Goal: Task Accomplishment & Management: Manage account settings

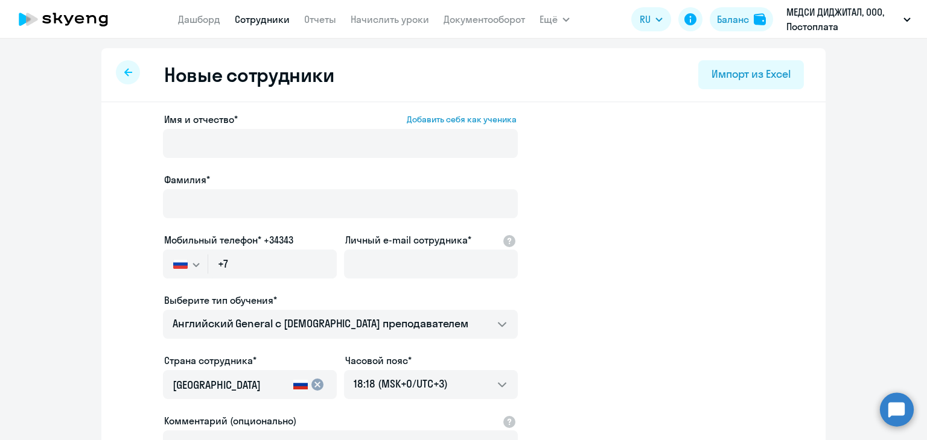
select select "english_adult_not_native_speaker"
select select "3"
select select "english_adult_not_native_speaker"
select select "3"
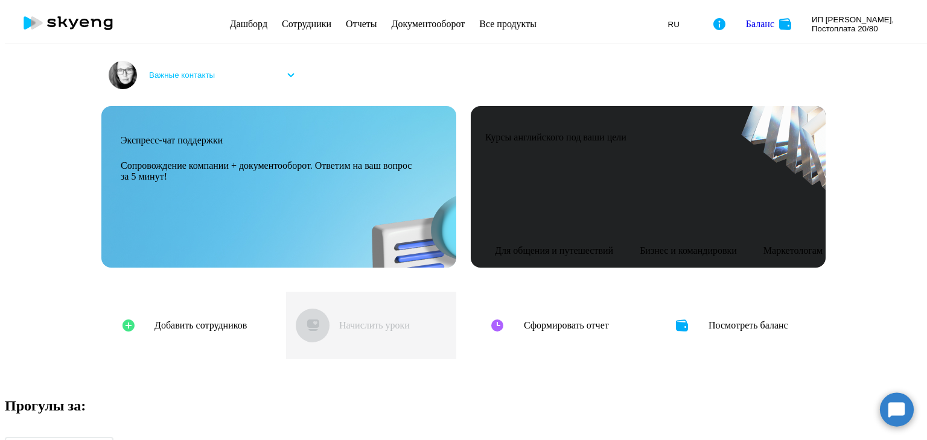
select select "30"
click at [290, 22] on link "Сотрудники" at bounding box center [306, 24] width 49 height 10
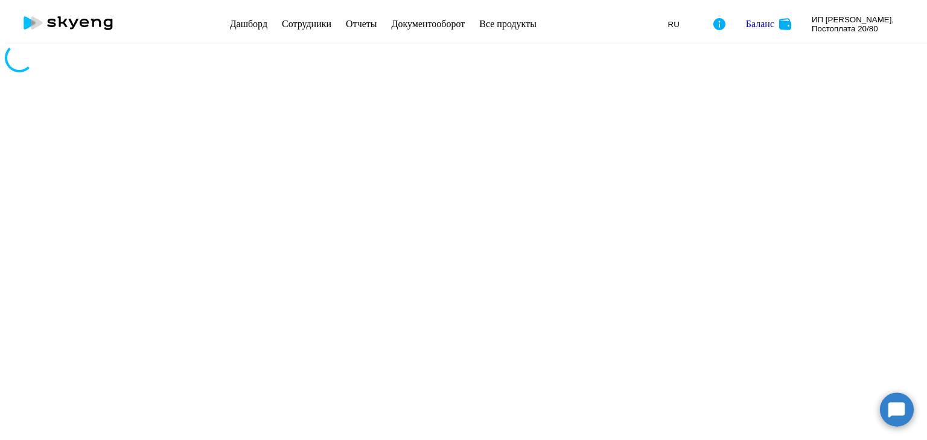
select select "30"
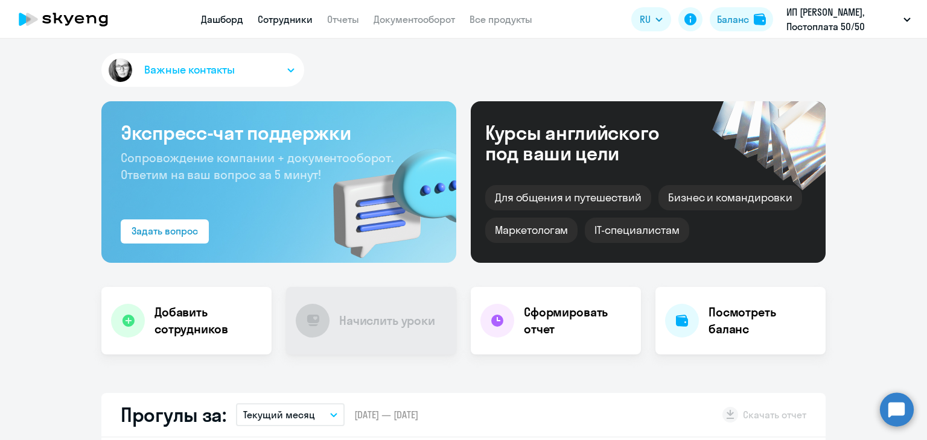
select select "30"
click at [290, 19] on link "Сотрудники" at bounding box center [285, 19] width 55 height 12
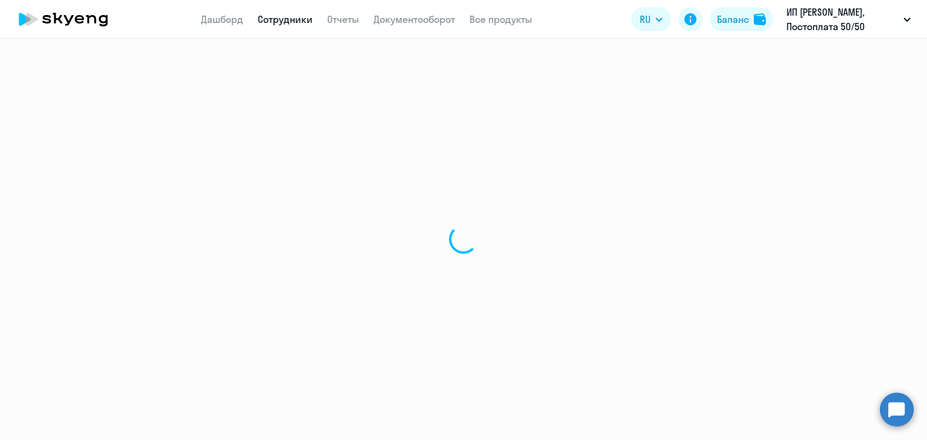
select select "30"
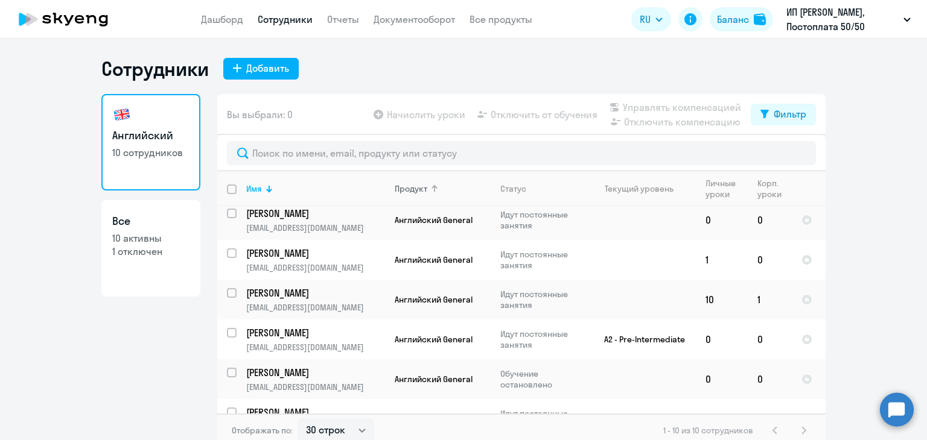
scroll to position [121, 0]
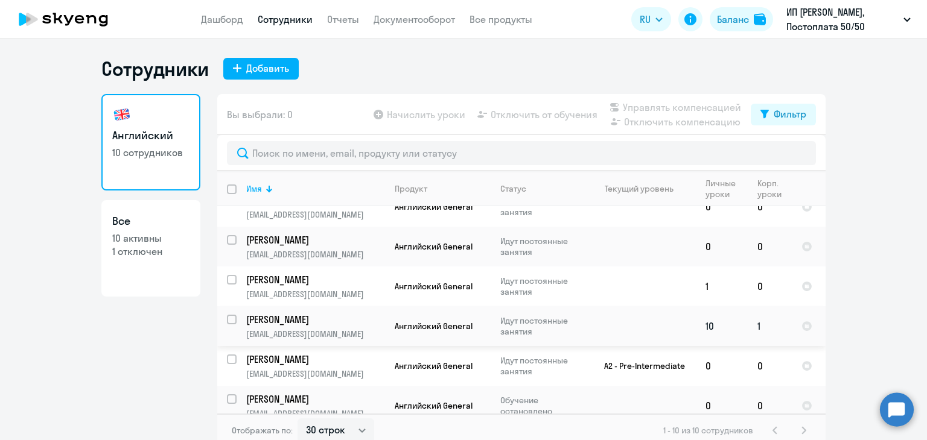
click at [228, 315] on input "select row 39630339" at bounding box center [239, 327] width 24 height 24
checkbox input "true"
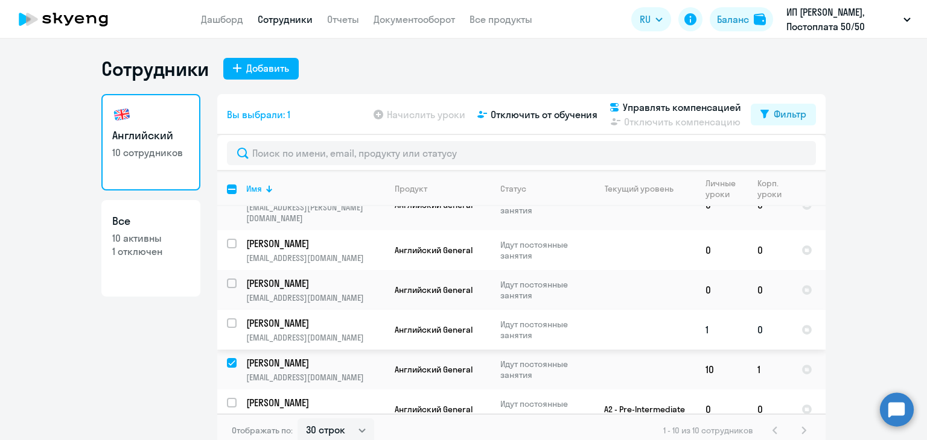
scroll to position [72, 0]
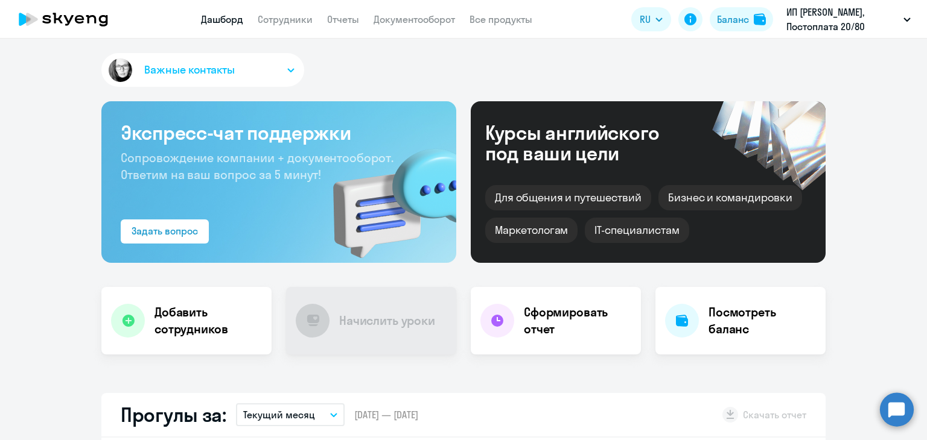
click at [293, 18] on link "Сотрудники" at bounding box center [285, 19] width 55 height 12
select select "30"
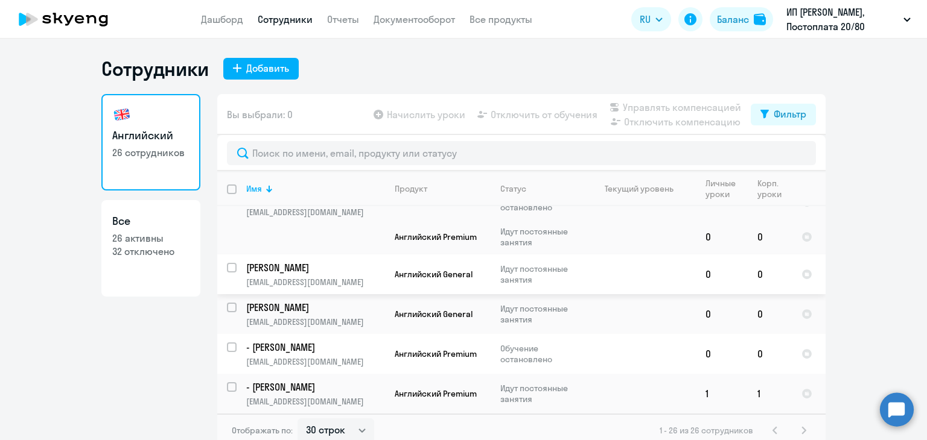
scroll to position [7, 0]
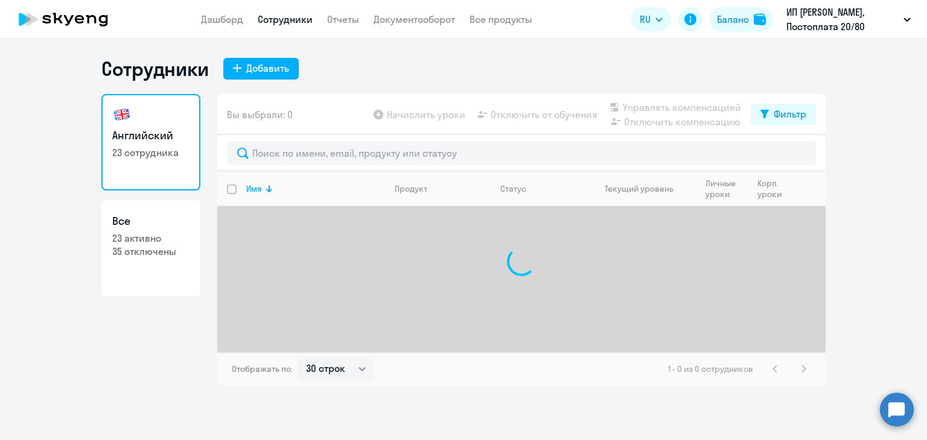
select select "30"
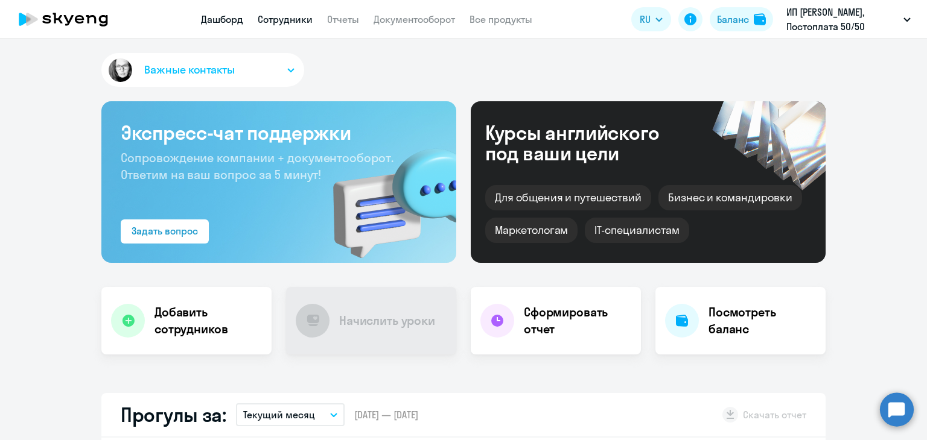
select select "30"
drag, startPoint x: 282, startPoint y: 19, endPoint x: 297, endPoint y: 25, distance: 15.5
click at [282, 20] on link "Сотрудники" at bounding box center [285, 19] width 55 height 12
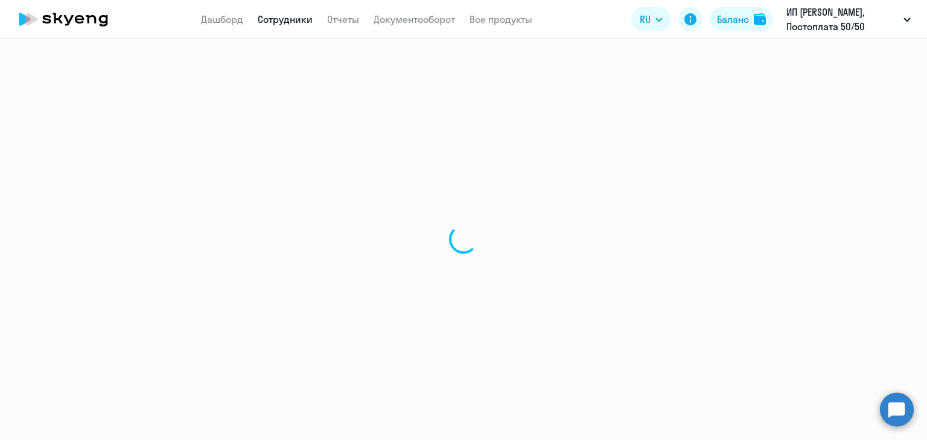
select select "30"
